Goal: Information Seeking & Learning: Check status

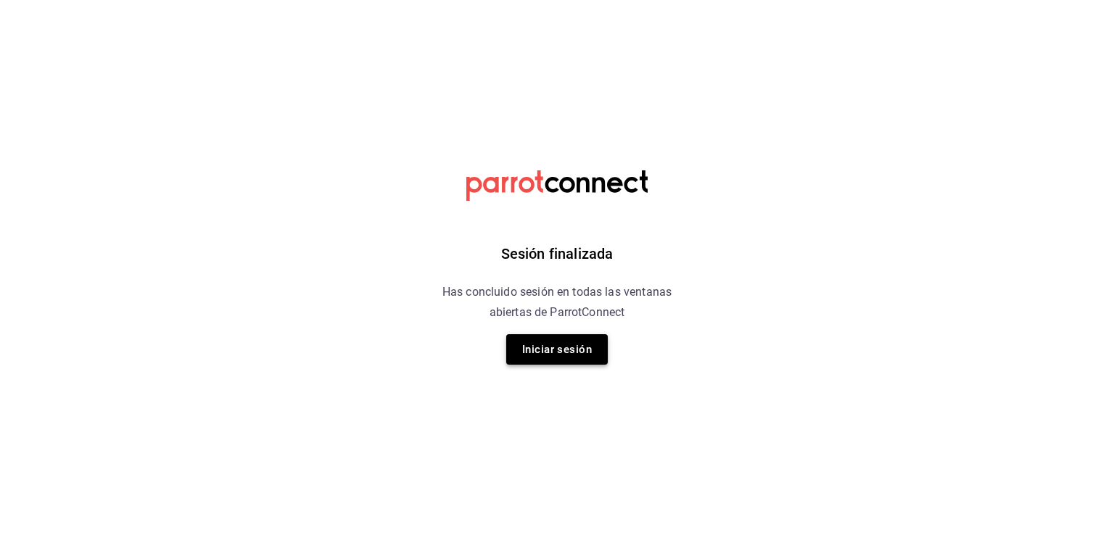
click at [579, 363] on button "Iniciar sesión" at bounding box center [557, 349] width 102 height 30
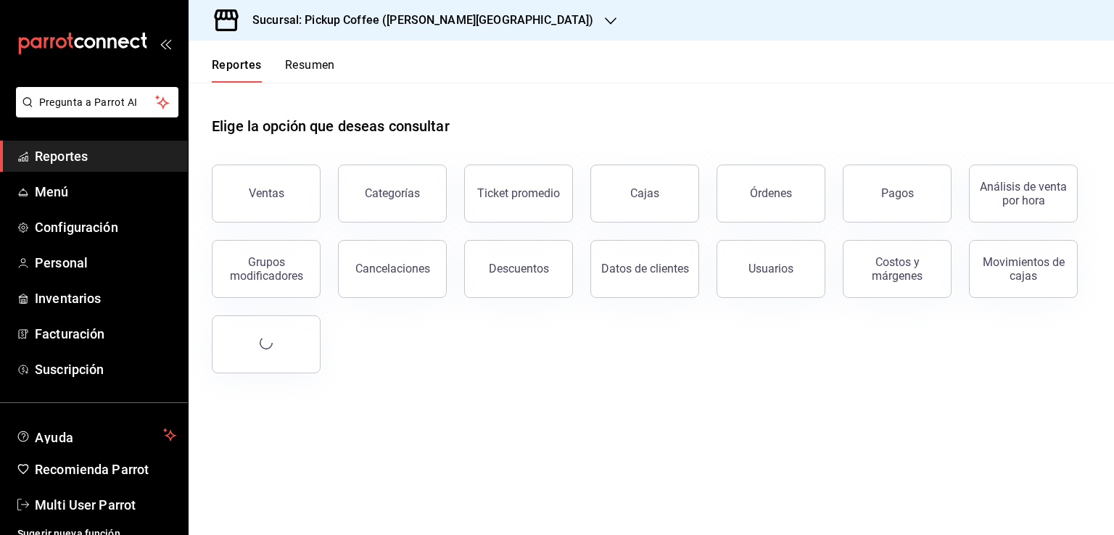
click at [302, 71] on button "Resumen" at bounding box center [310, 70] width 50 height 25
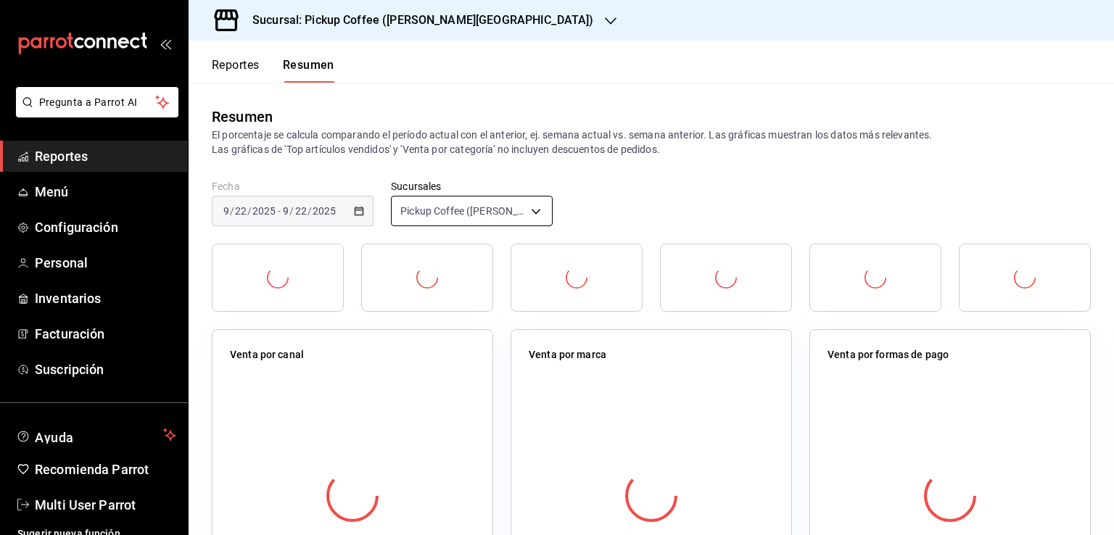
click at [450, 198] on body "Pregunta a Parrot AI Reportes Menú Configuración Personal Inventarios Facturaci…" at bounding box center [557, 267] width 1114 height 535
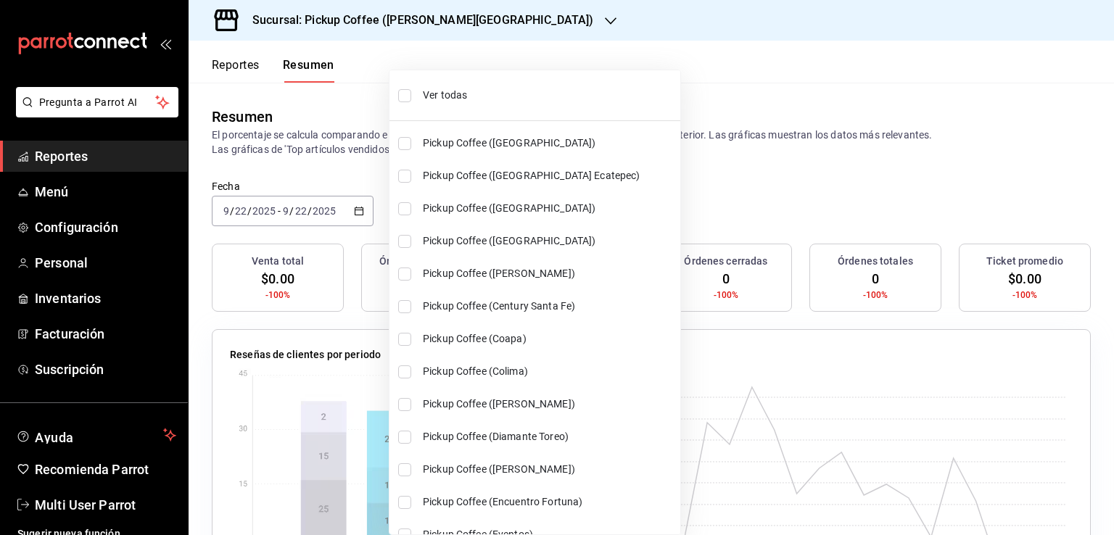
click at [442, 106] on li "Ver todas" at bounding box center [534, 95] width 291 height 38
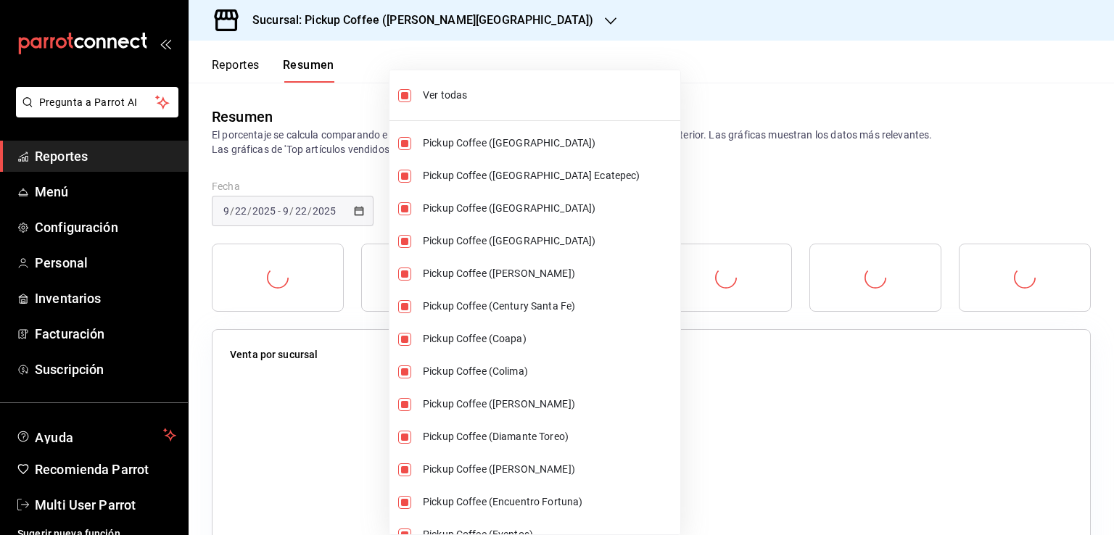
type input "[object Object],[object Object],[object Object],[object Object],[object Object]…"
checkbox input "true"
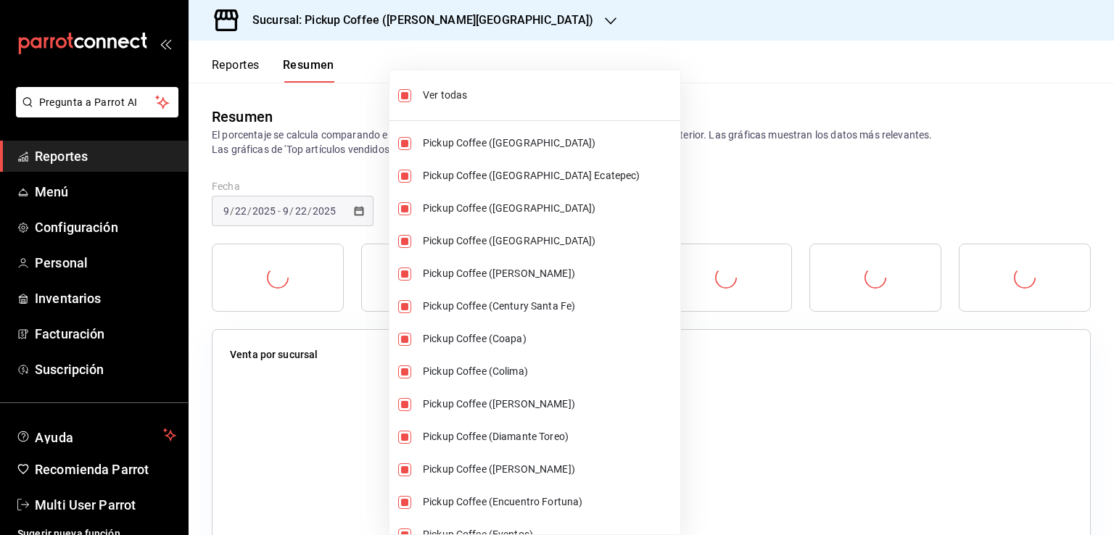
checkbox input "true"
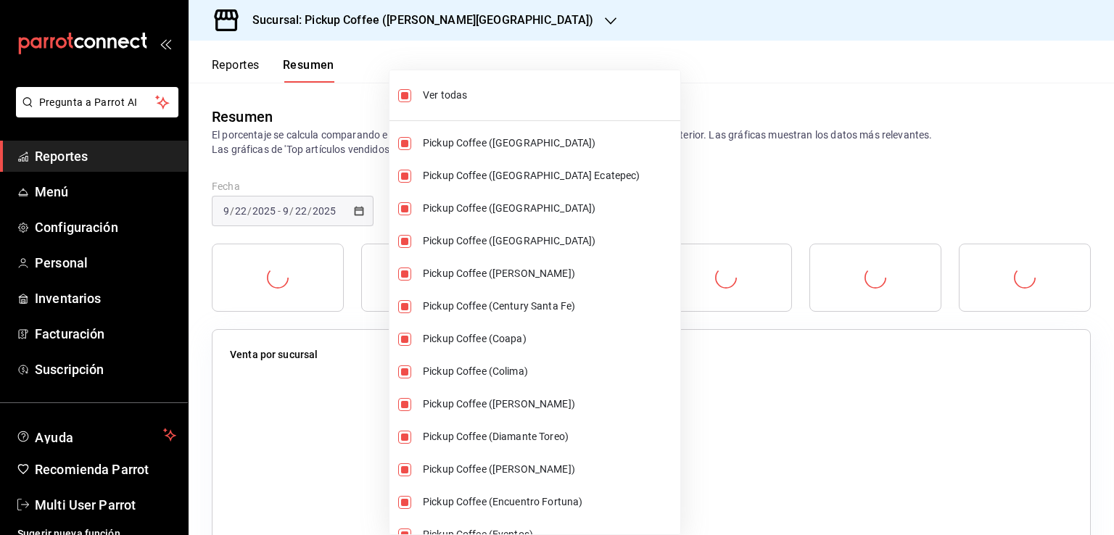
checkbox input "true"
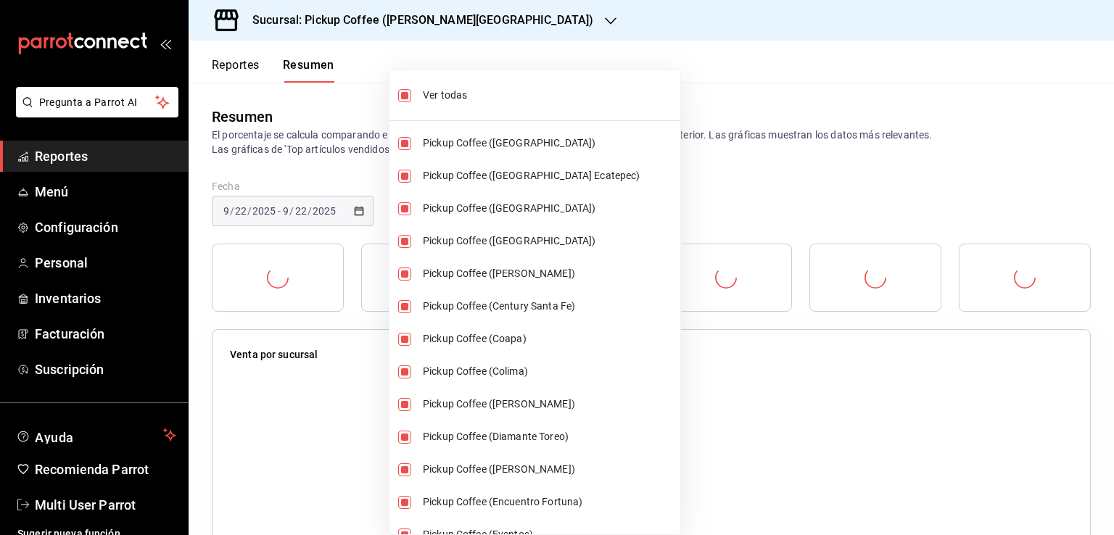
checkbox input "true"
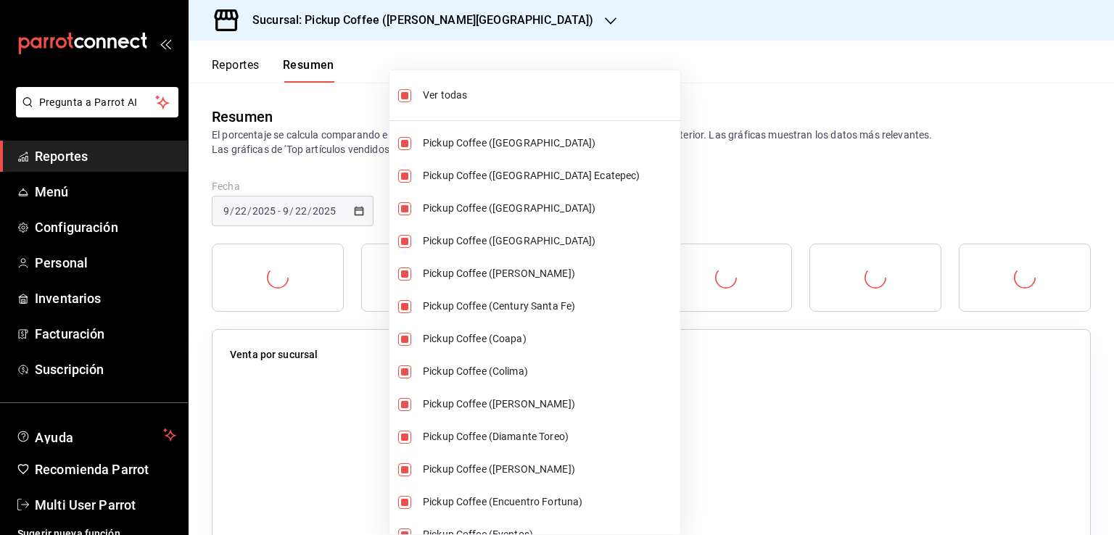
checkbox input "true"
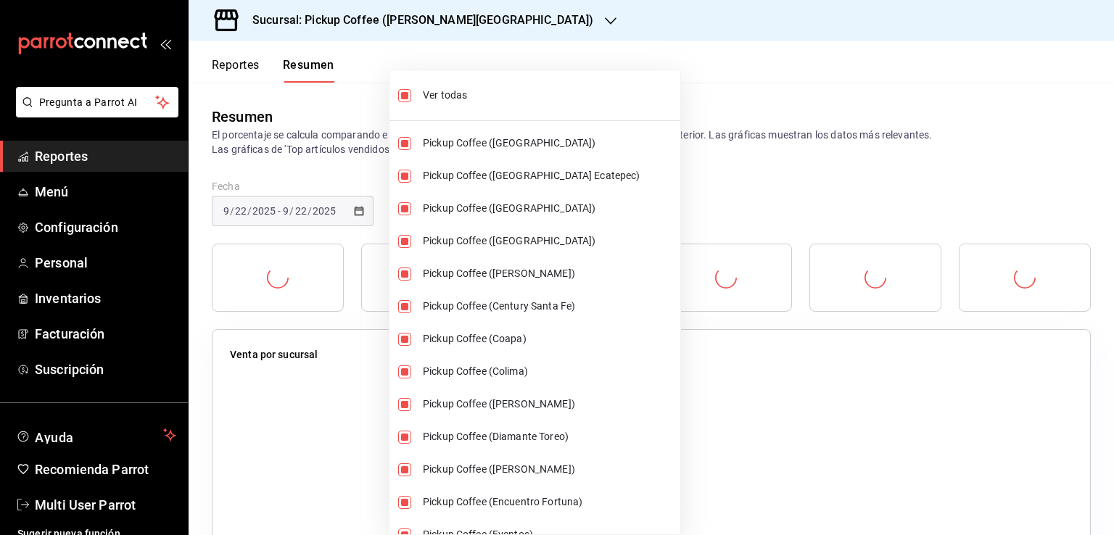
checkbox input "true"
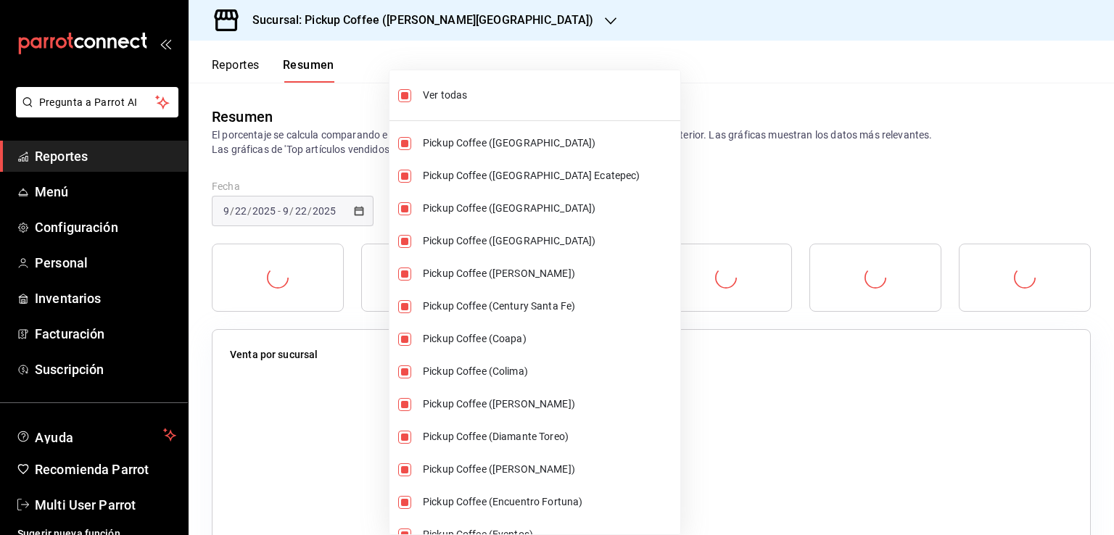
checkbox input "true"
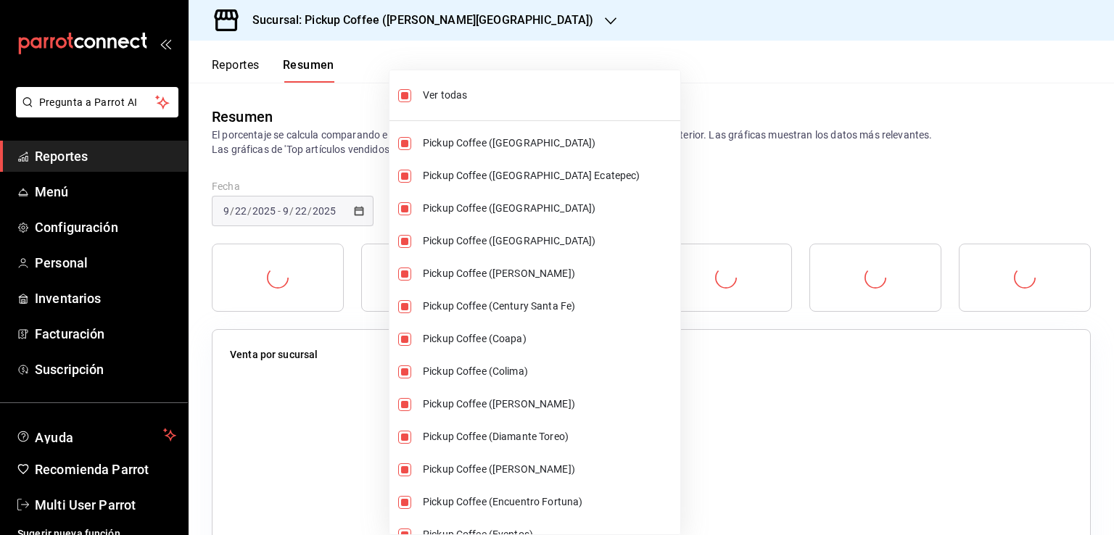
checkbox input "true"
click at [644, 83] on div at bounding box center [557, 267] width 1114 height 535
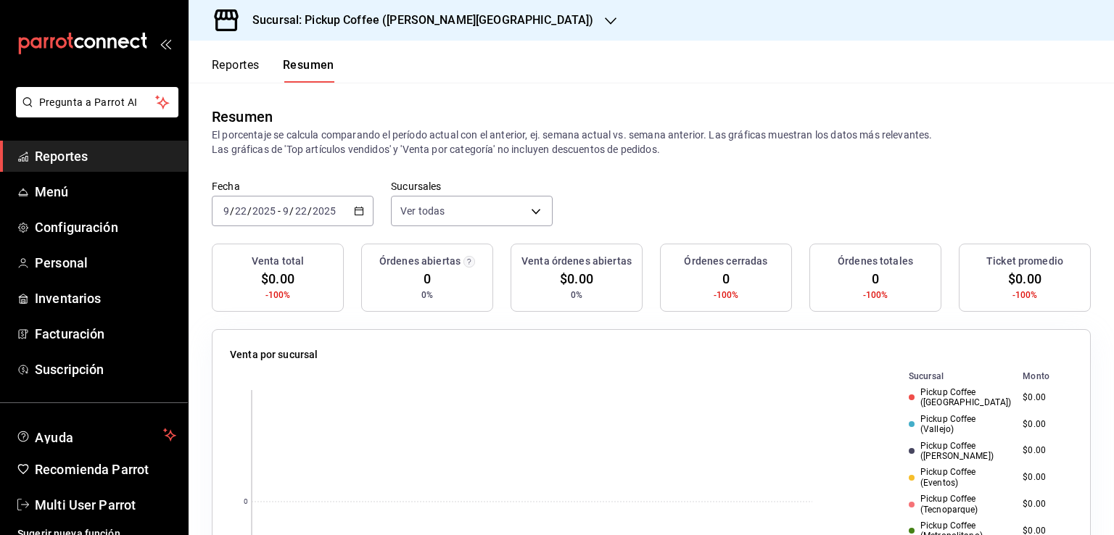
click at [354, 213] on icon "button" at bounding box center [359, 211] width 10 height 10
click at [280, 279] on li "Ayer" at bounding box center [281, 287] width 136 height 33
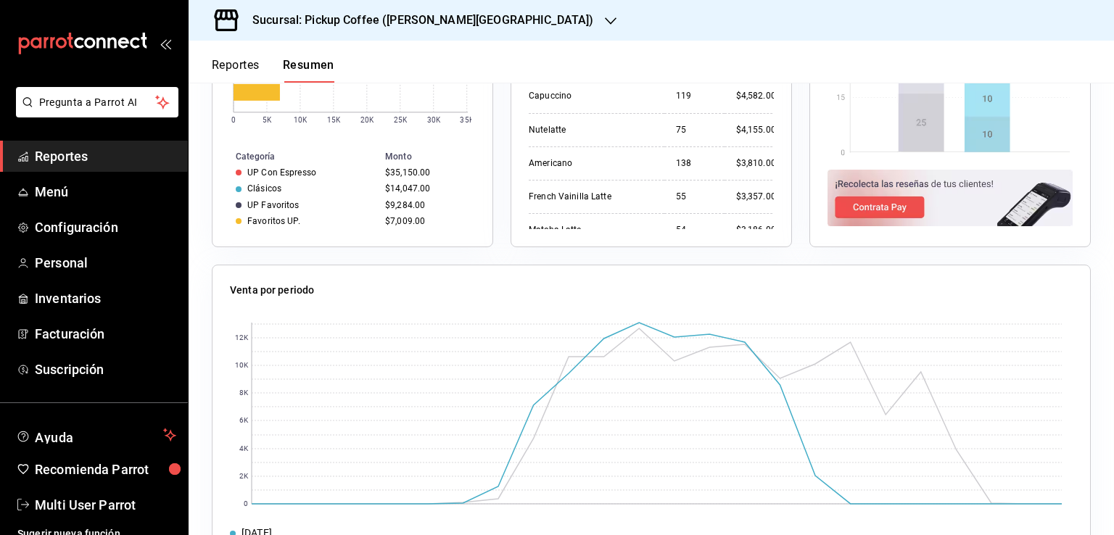
scroll to position [1015, 0]
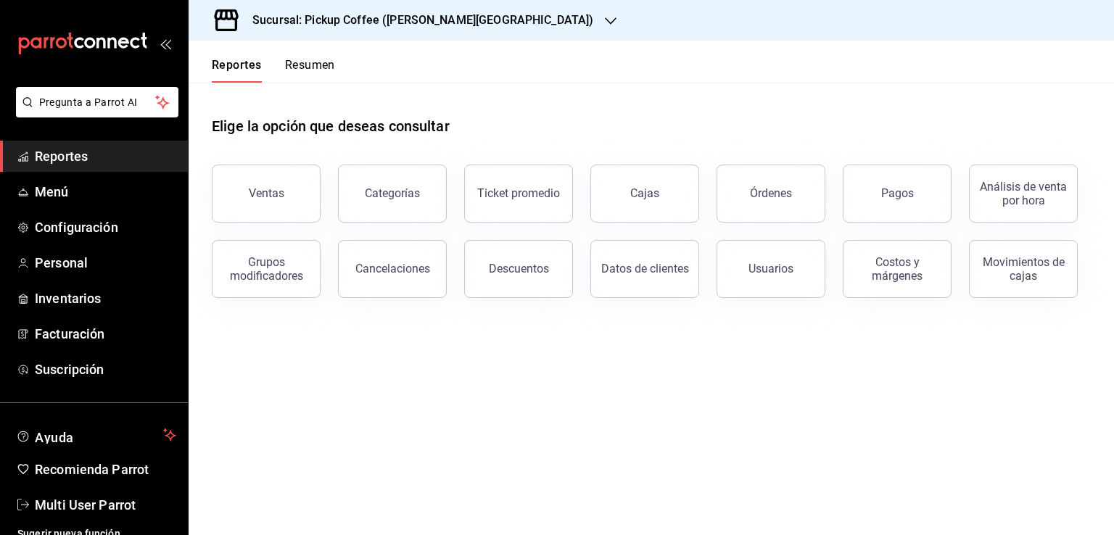
click at [297, 73] on button "Resumen" at bounding box center [310, 70] width 50 height 25
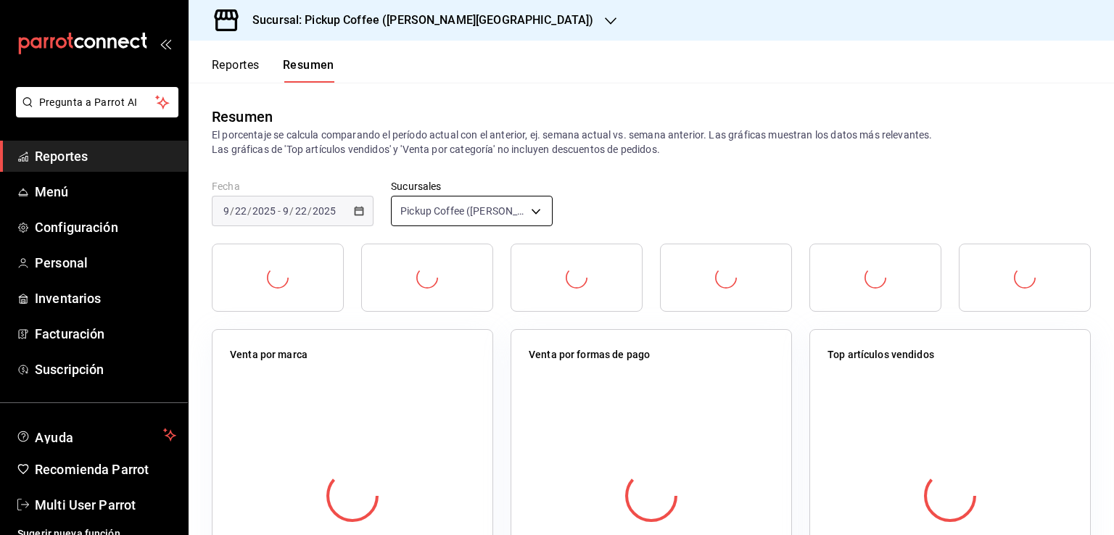
click at [501, 209] on body "Pregunta a Parrot AI Reportes Menú Configuración Personal Inventarios Facturaci…" at bounding box center [557, 267] width 1114 height 535
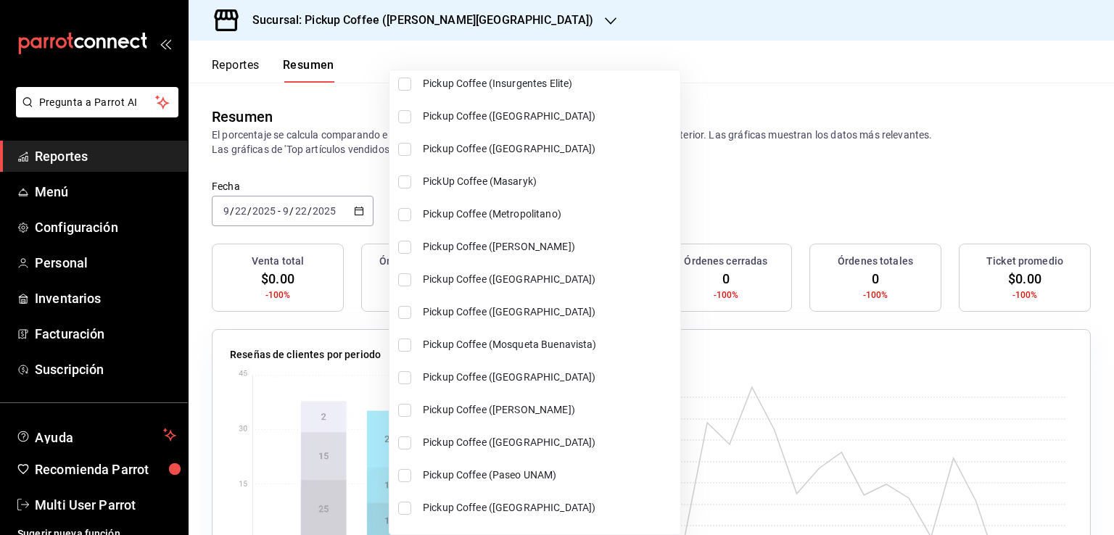
scroll to position [580, 0]
click at [401, 218] on input "checkbox" at bounding box center [404, 216] width 13 height 13
checkbox input "true"
type input "[object Object],[object Object]"
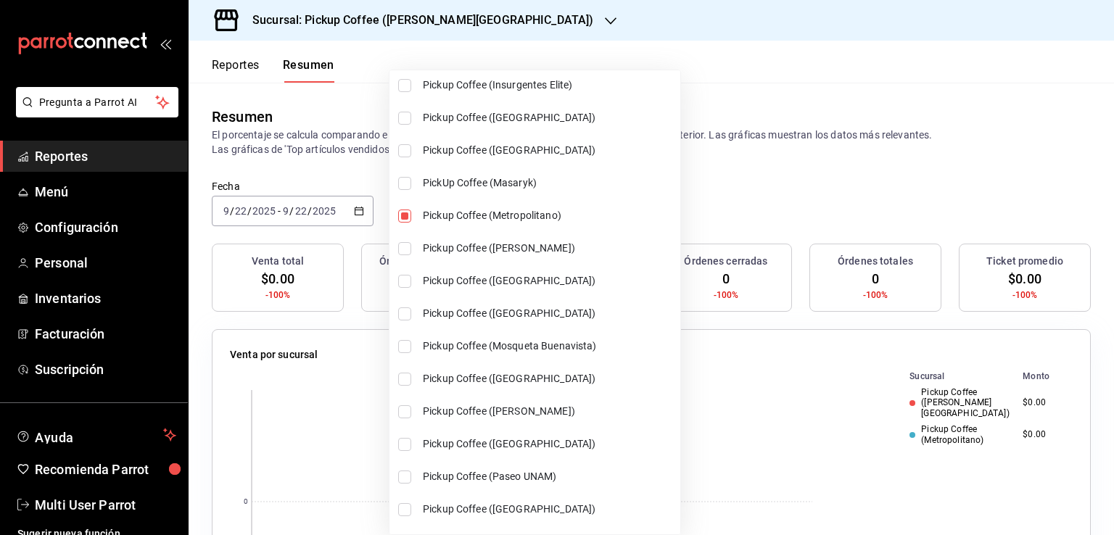
click at [690, 176] on div at bounding box center [557, 267] width 1114 height 535
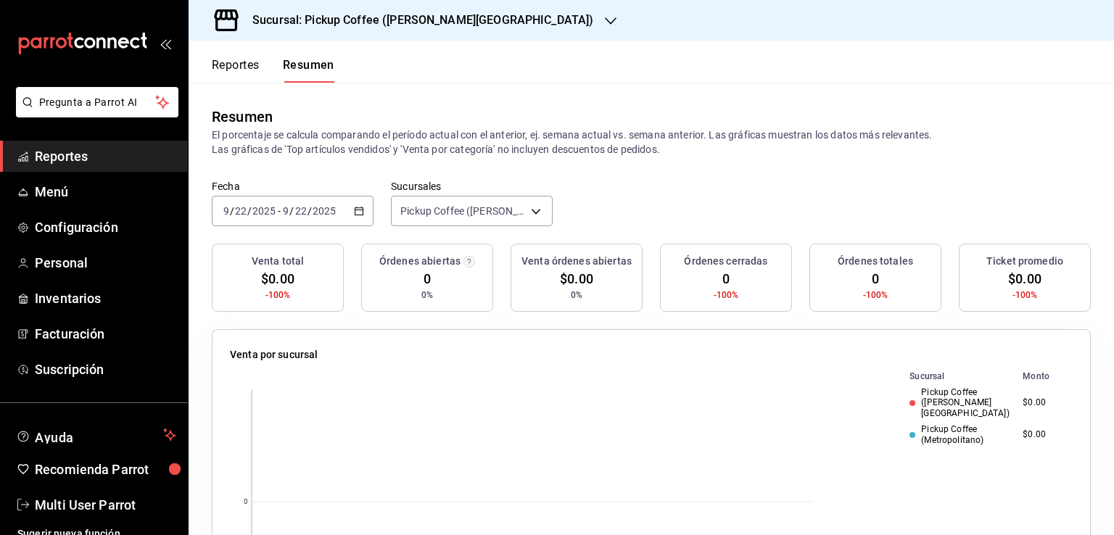
click at [355, 212] on icon "button" at bounding box center [359, 211] width 10 height 10
click at [303, 356] on span "Mes actual" at bounding box center [280, 352] width 112 height 15
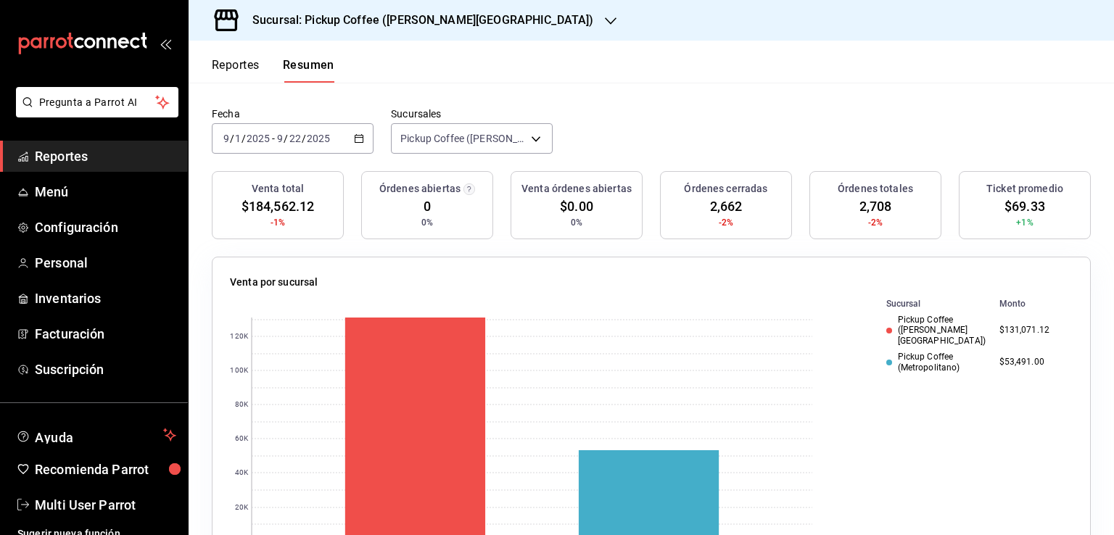
scroll to position [5, 0]
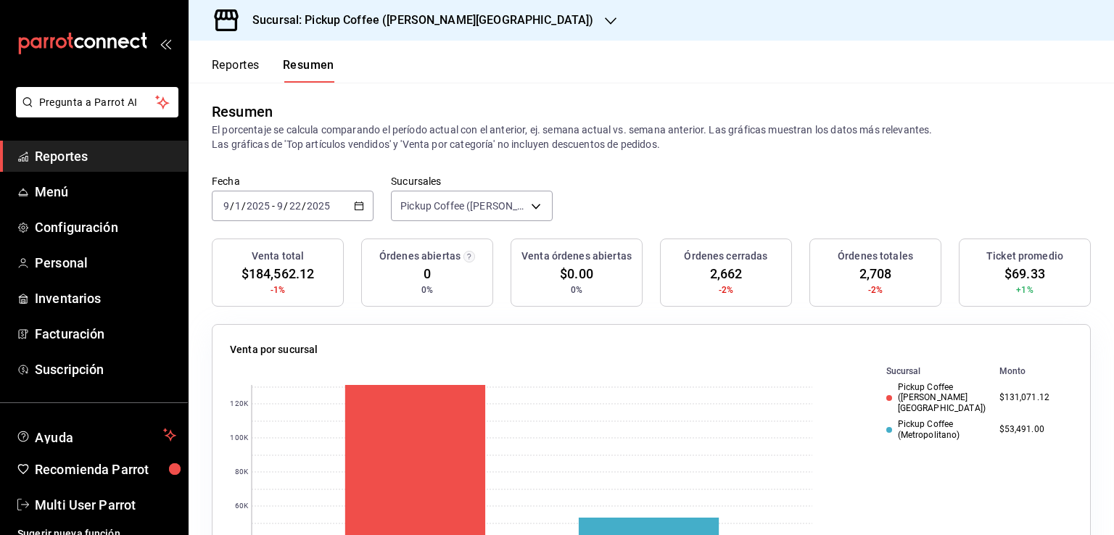
click at [453, 22] on h3 "Sucursal: Pickup Coffee ([PERSON_NAME][GEOGRAPHIC_DATA])" at bounding box center [417, 20] width 352 height 17
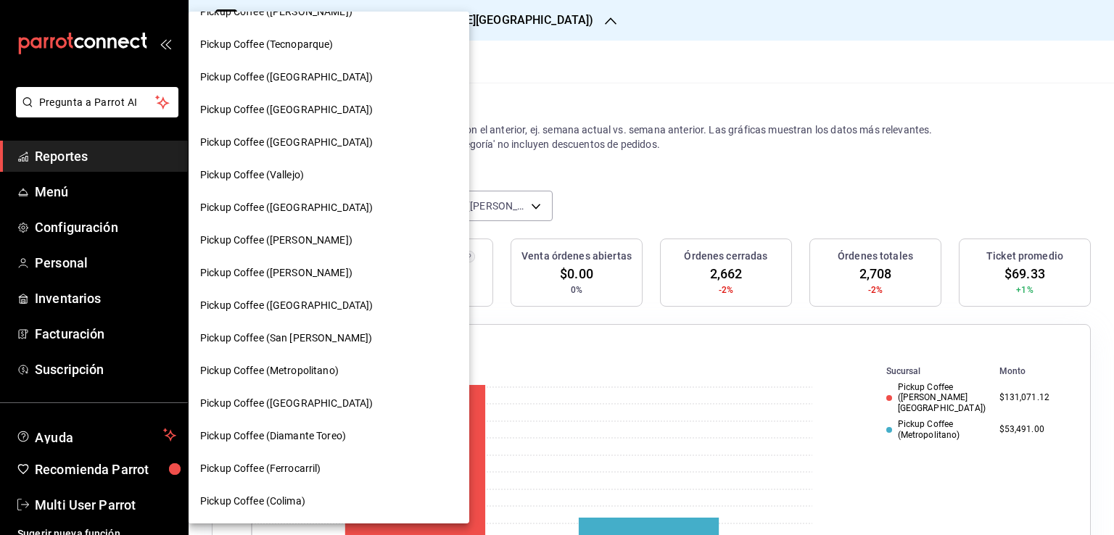
scroll to position [387, 0]
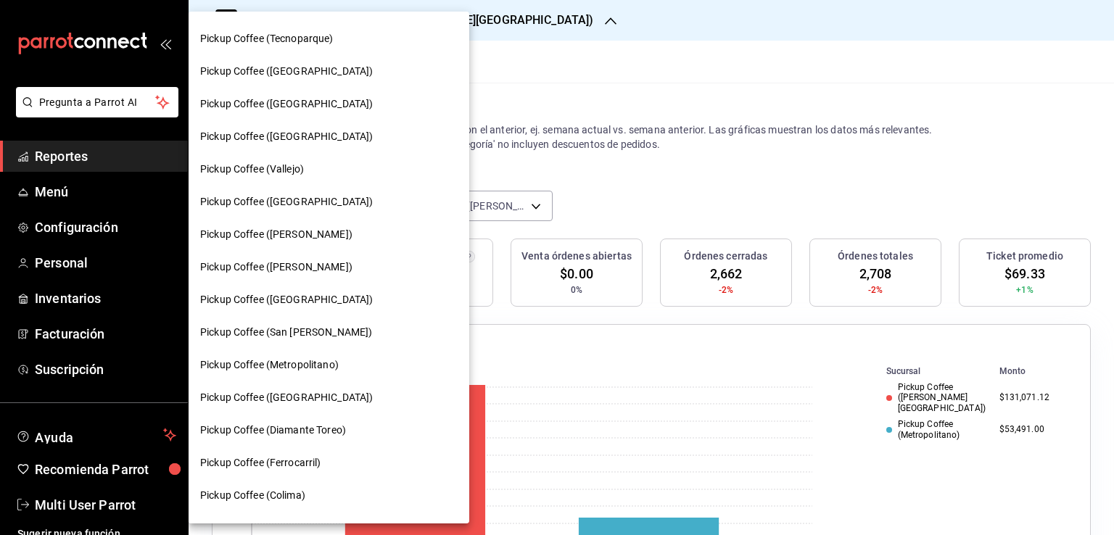
click at [319, 354] on div "Pickup Coffee (Metropolitano)" at bounding box center [329, 365] width 281 height 33
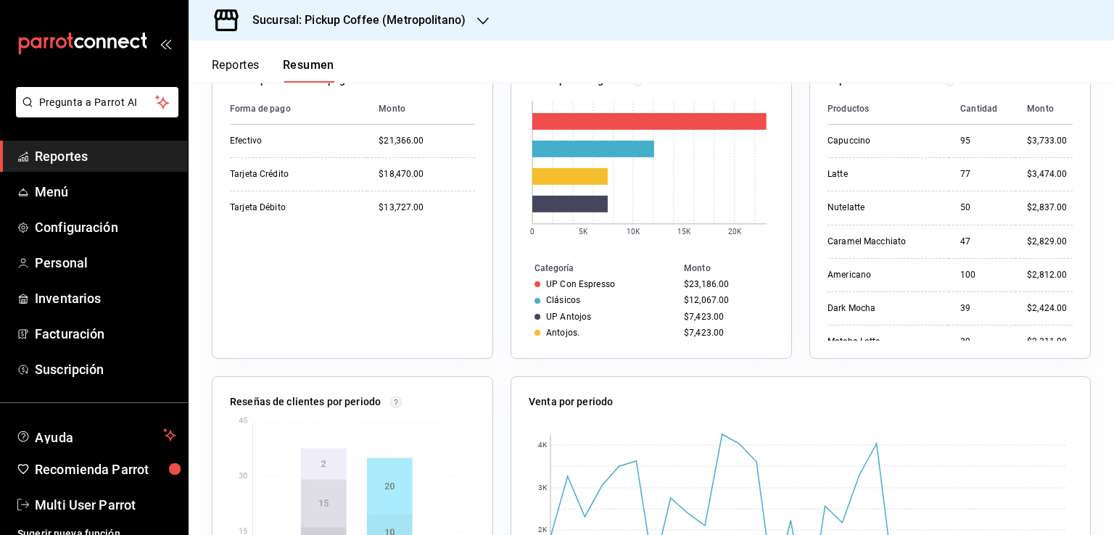
scroll to position [0, 0]
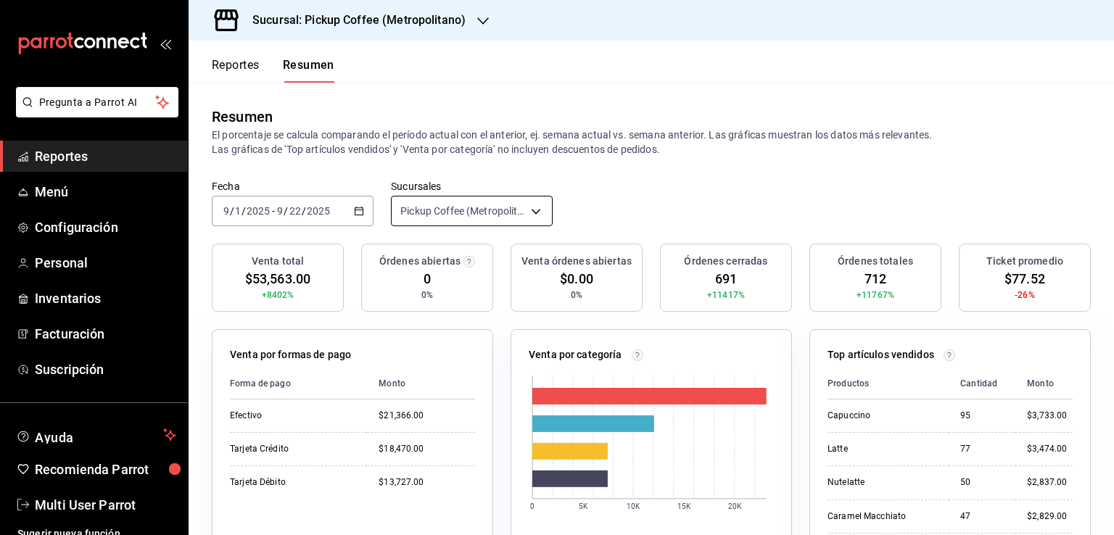
click at [502, 210] on body "Pregunta a Parrot AI Reportes Menú Configuración Personal Inventarios Facturaci…" at bounding box center [557, 267] width 1114 height 535
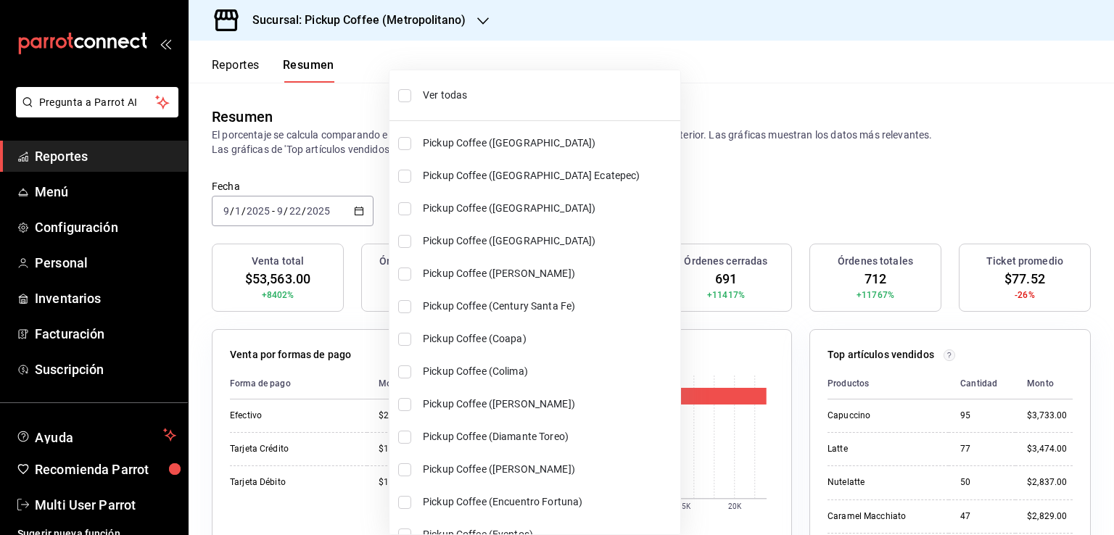
click at [487, 113] on li "Ver todas" at bounding box center [534, 95] width 291 height 38
type input "[object Object],[object Object],[object Object],[object Object],[object Object]…"
checkbox input "true"
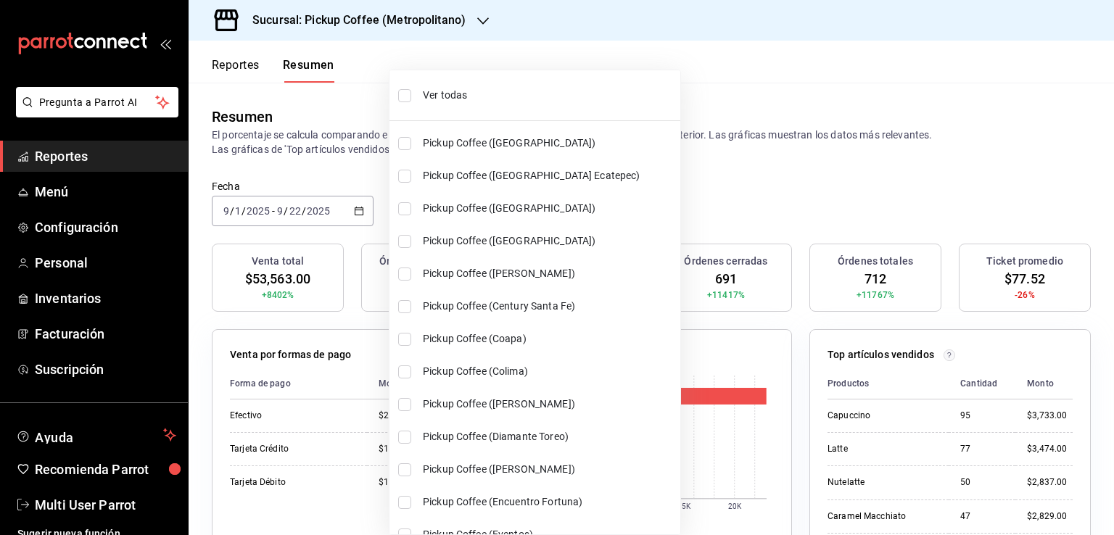
checkbox input "true"
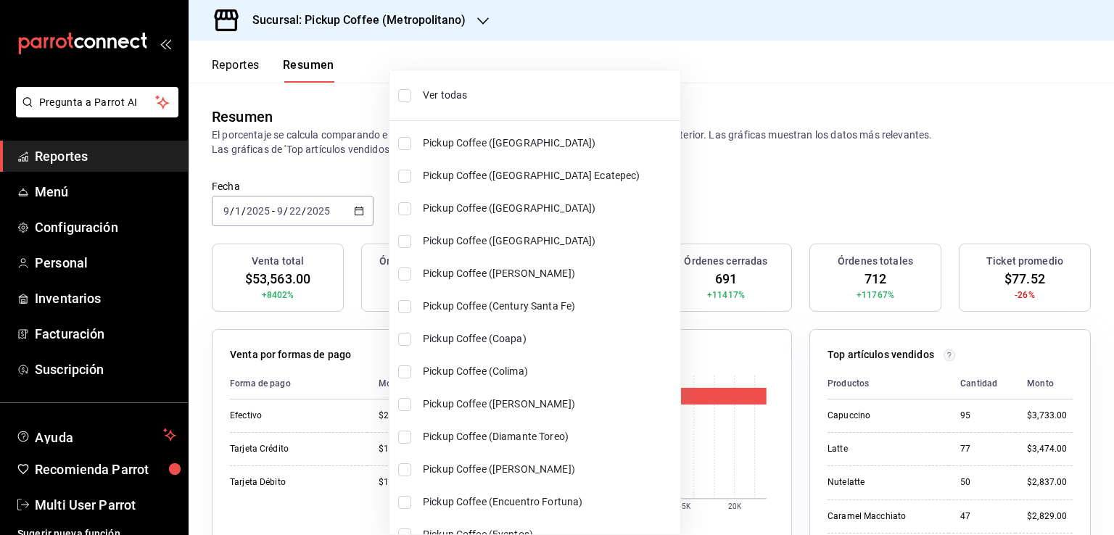
checkbox input "true"
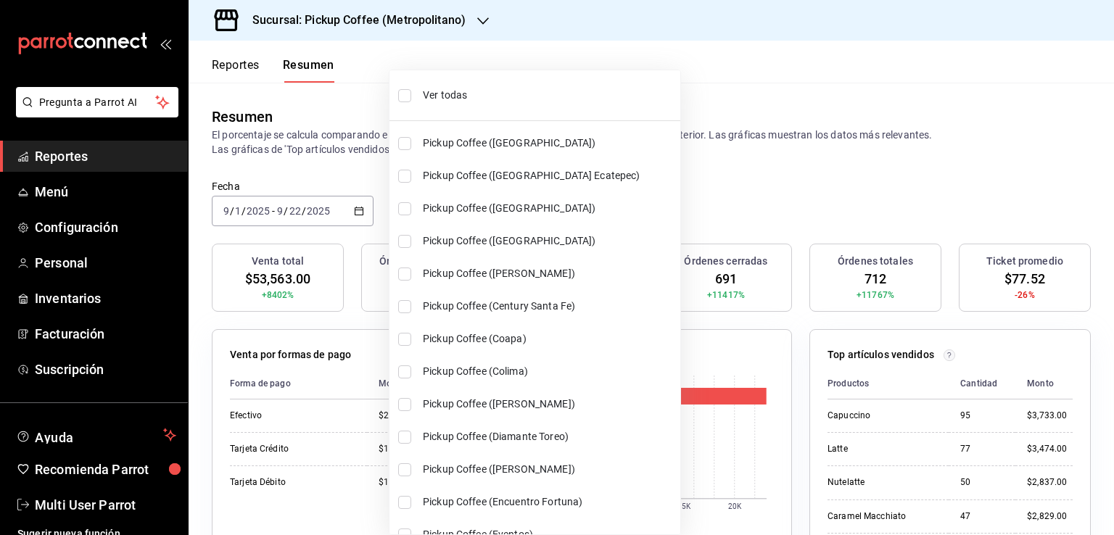
checkbox input "true"
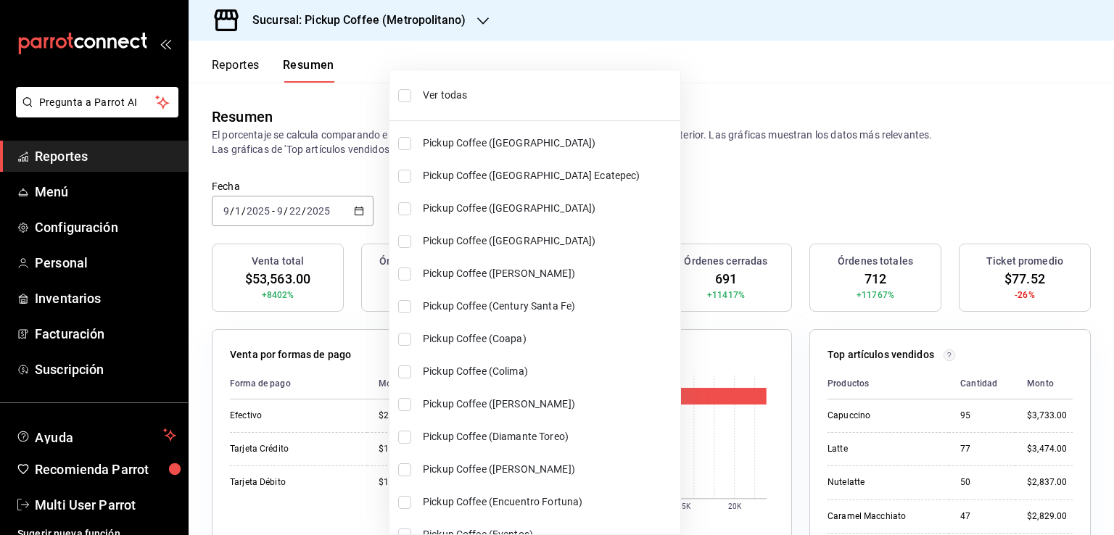
checkbox input "true"
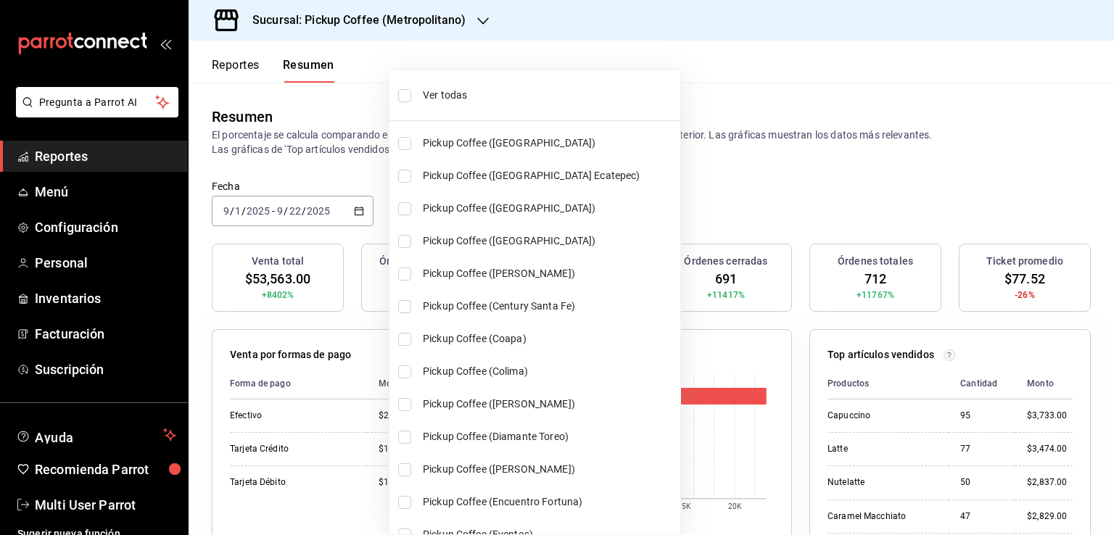
checkbox input "true"
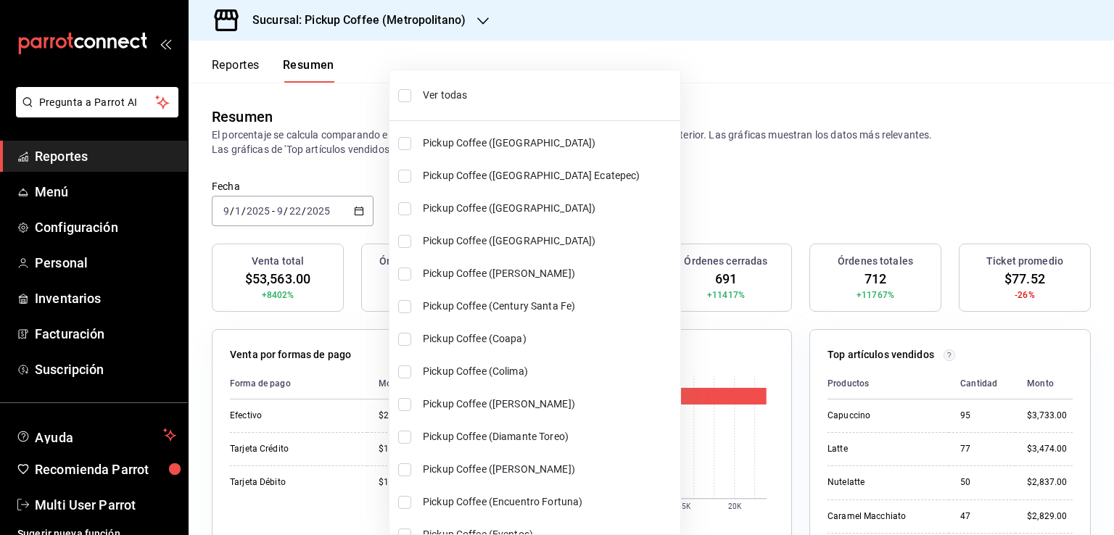
checkbox input "true"
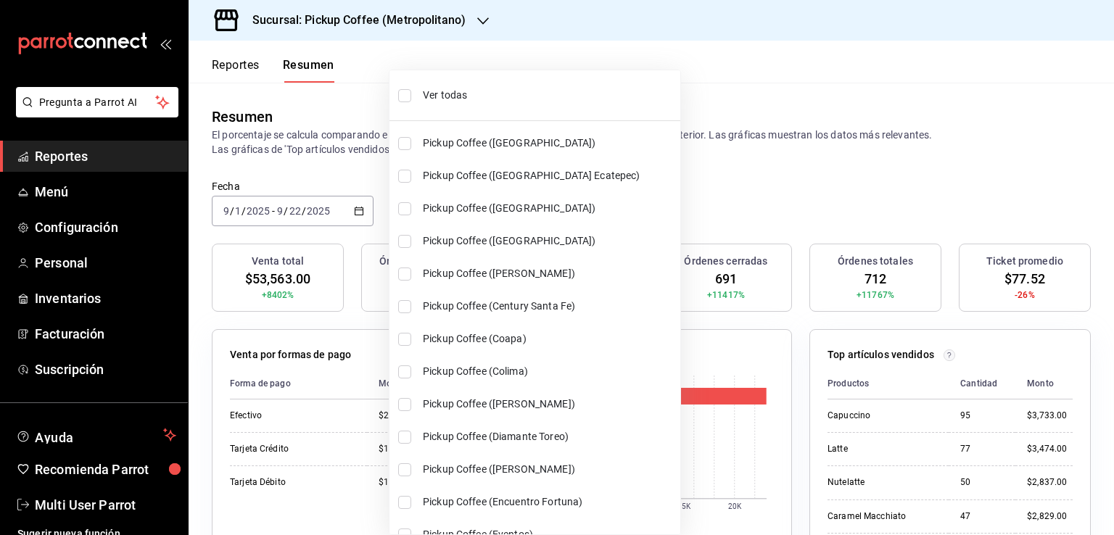
checkbox input "true"
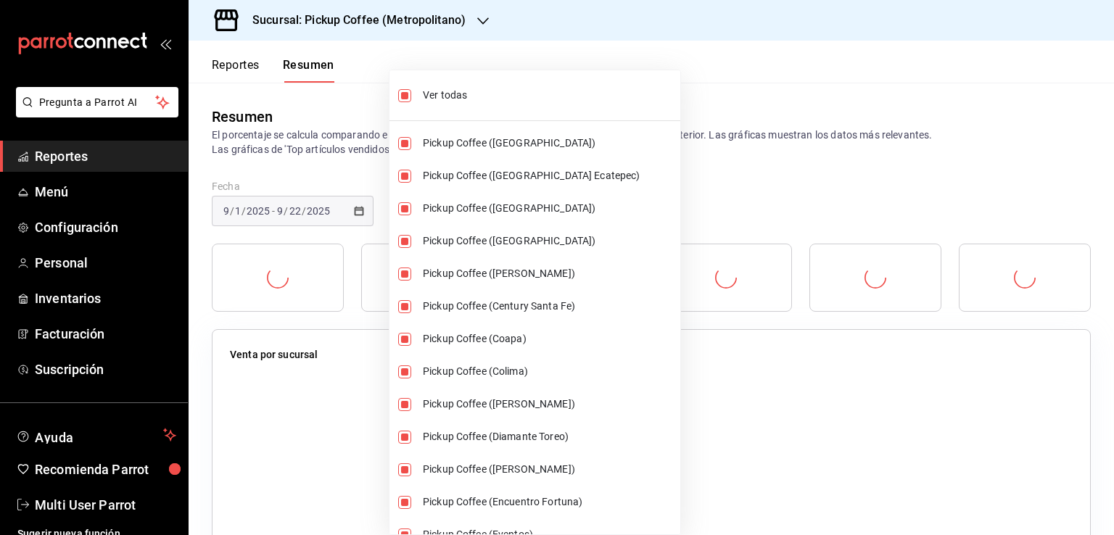
click at [688, 109] on div at bounding box center [557, 267] width 1114 height 535
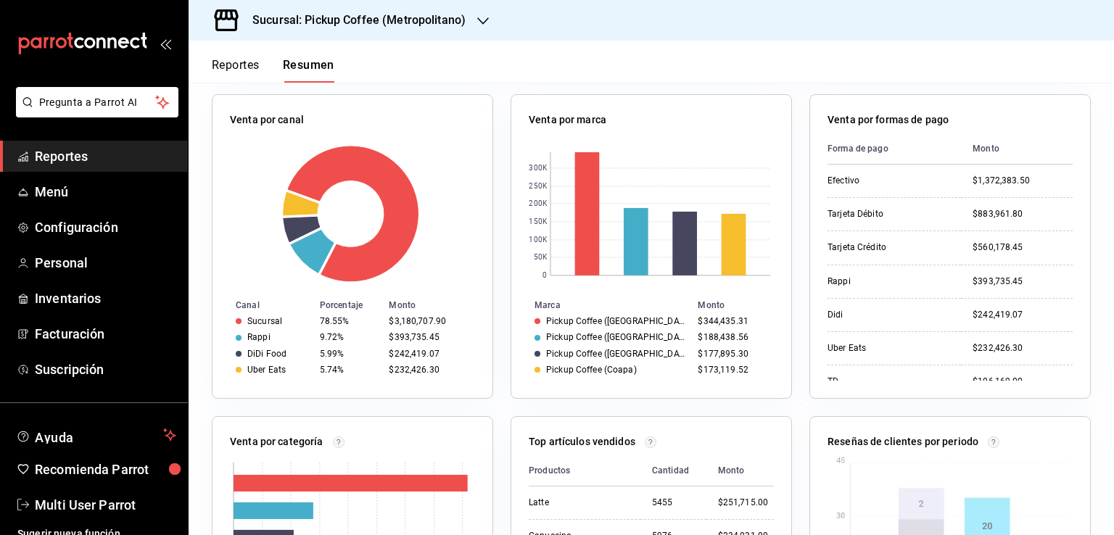
scroll to position [556, 0]
click at [482, 21] on icon "button" at bounding box center [483, 21] width 12 height 12
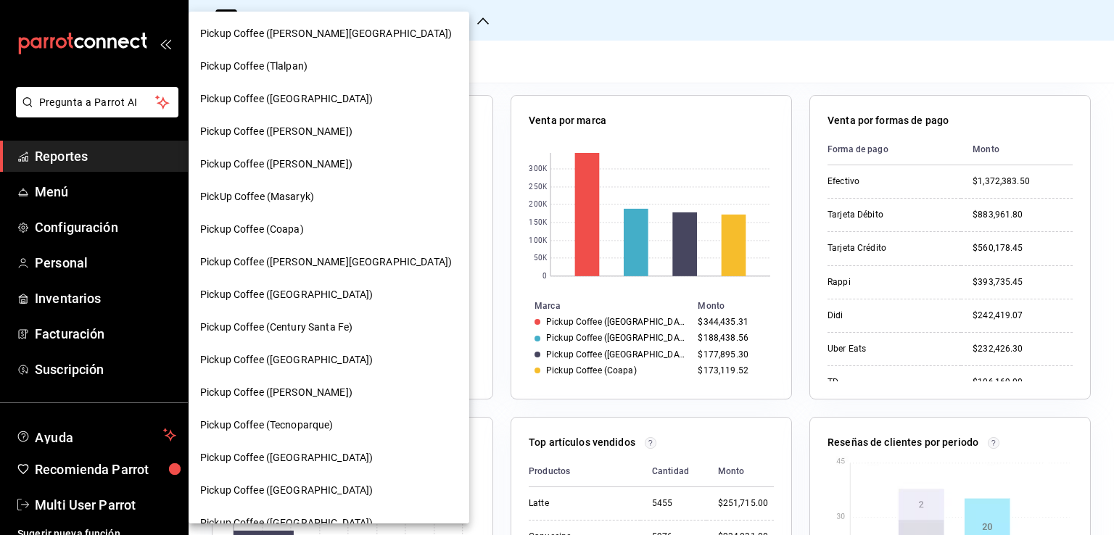
click at [360, 166] on div "Pickup Coffee (Dr Andrade)" at bounding box center [328, 164] width 257 height 15
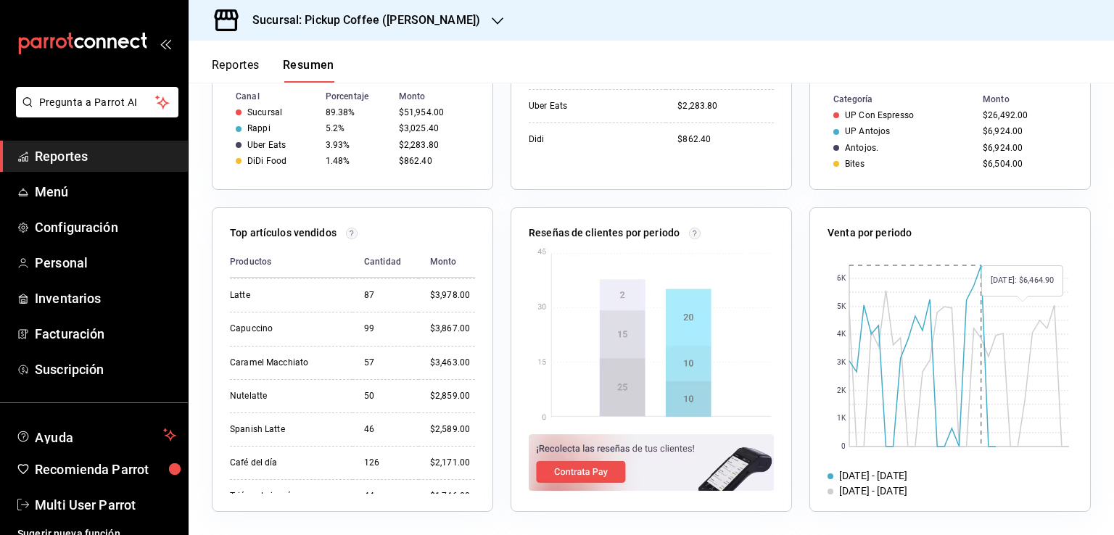
scroll to position [120, 0]
